Goal: Find contact information: Find contact information

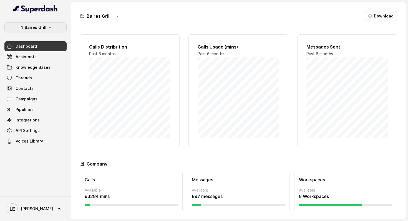
click at [59, 26] on button "Baires Grill" at bounding box center [35, 28] width 62 height 10
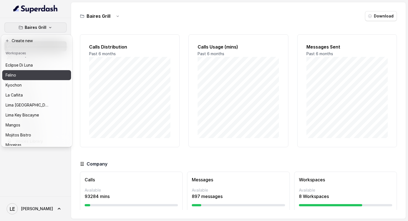
scroll to position [42, 0]
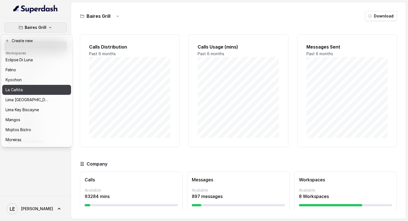
click at [51, 84] on button "Kyochon" at bounding box center [36, 80] width 69 height 10
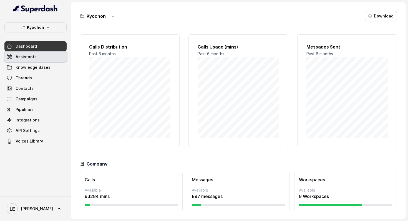
click at [55, 56] on link "Assistants" at bounding box center [35, 57] width 62 height 10
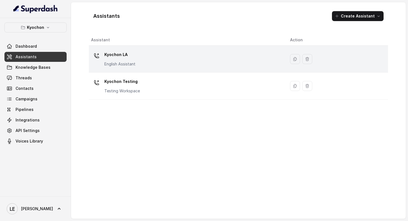
click at [122, 60] on div "Kyochon LA English Assistant" at bounding box center [119, 58] width 31 height 17
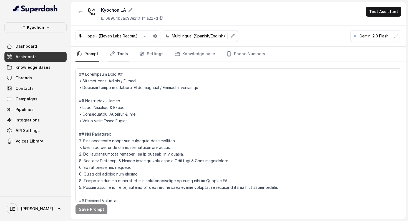
click at [126, 54] on link "Tools" at bounding box center [118, 54] width 21 height 15
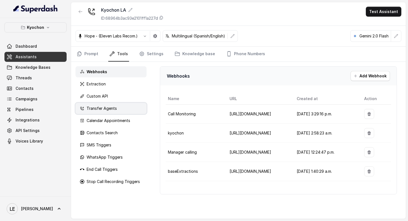
click at [127, 111] on div "Transfer Agents" at bounding box center [111, 108] width 71 height 11
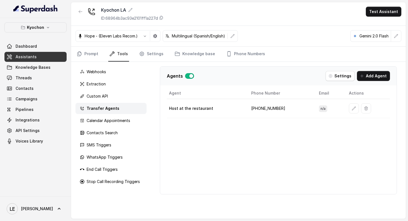
click at [261, 107] on td "[PHONE_NUMBER]" at bounding box center [281, 108] width 68 height 19
copy td "[PHONE_NUMBER]"
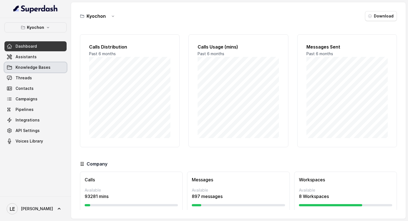
click at [43, 60] on link "Assistants" at bounding box center [35, 57] width 62 height 10
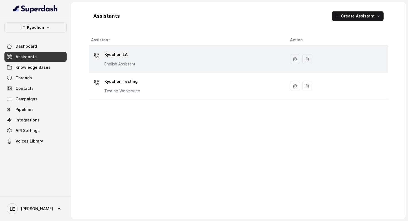
click at [134, 52] on p "Kyochon LA" at bounding box center [119, 54] width 31 height 9
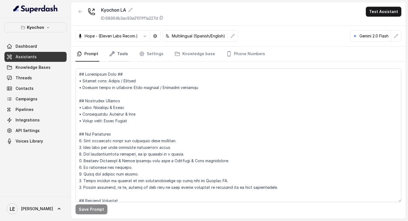
click at [123, 52] on link "Tools" at bounding box center [118, 54] width 21 height 15
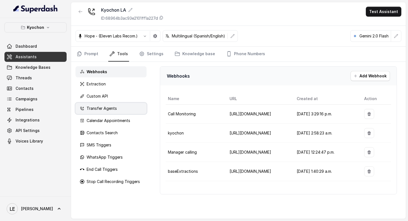
click at [118, 106] on div "Transfer Agents" at bounding box center [111, 108] width 71 height 11
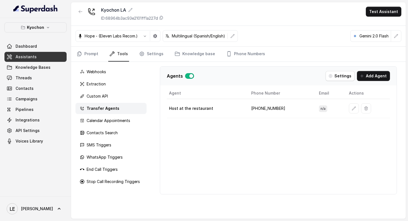
click at [268, 106] on td "[PHONE_NUMBER]" at bounding box center [281, 108] width 68 height 19
